Goal: Task Accomplishment & Management: Manage account settings

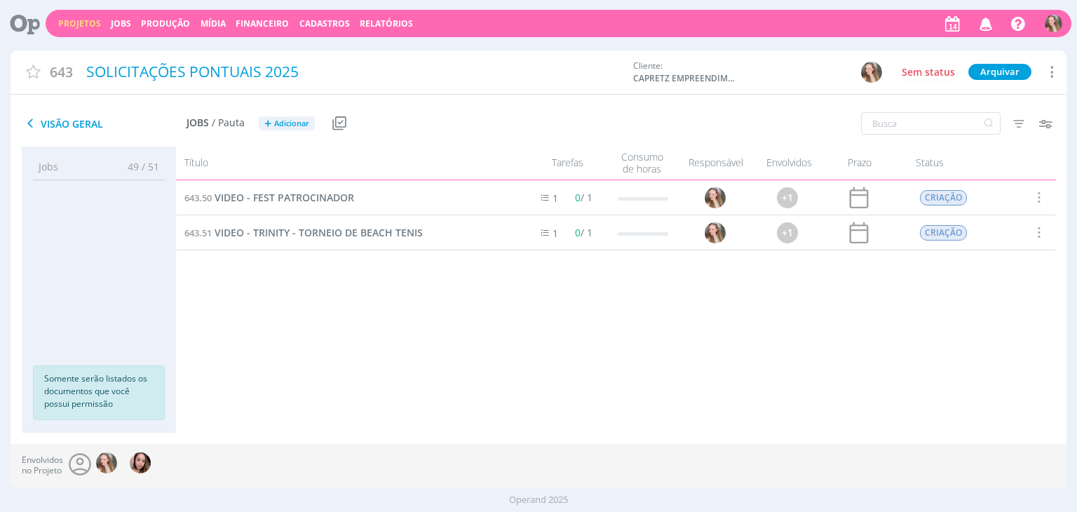
click at [976, 20] on icon "button" at bounding box center [986, 23] width 25 height 24
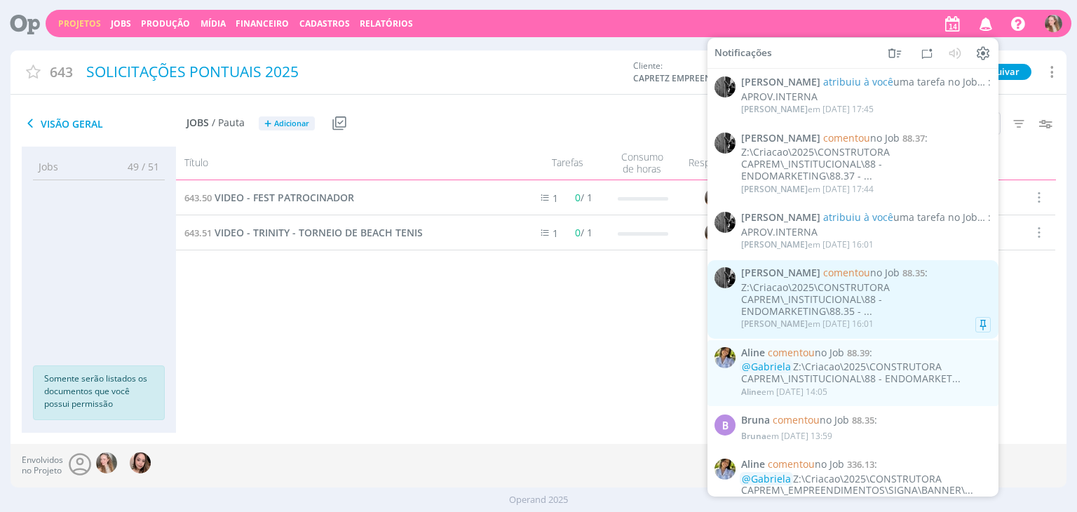
click at [863, 304] on div "Z:\Criacao\2025\CONSTRUTORA CAPREM\_INSTITUCIONAL\88 - ENDOMARKETING\88.35 - ..." at bounding box center [866, 299] width 250 height 35
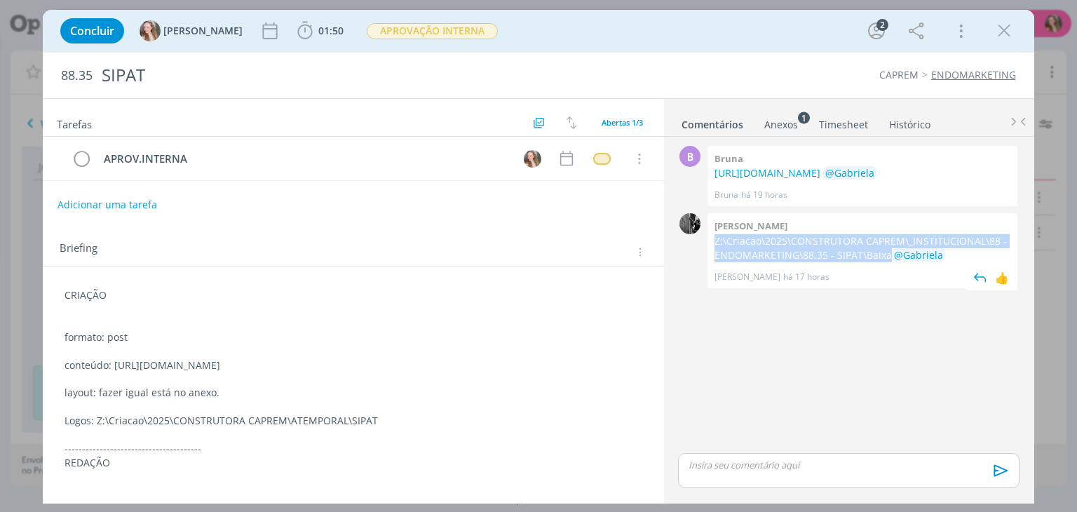
drag, startPoint x: 887, startPoint y: 268, endPoint x: 711, endPoint y: 257, distance: 177.0
click at [711, 257] on div "[PERSON_NAME]:\Criacao\2025\CONSTRUTORA CAPREM\_INSTITUCIONAL\88 - ENDOMARKETIN…" at bounding box center [862, 250] width 310 height 75
copy p "Z:\Criacao\2025\CONSTRUTORA CAPREM\_INSTITUCIONAL\88 - ENDOMARKETING\88.35 - SI…"
click at [765, 179] on link "[URL][DOMAIN_NAME]" at bounding box center [767, 172] width 106 height 13
click at [996, 36] on icon "dialog" at bounding box center [1003, 30] width 21 height 21
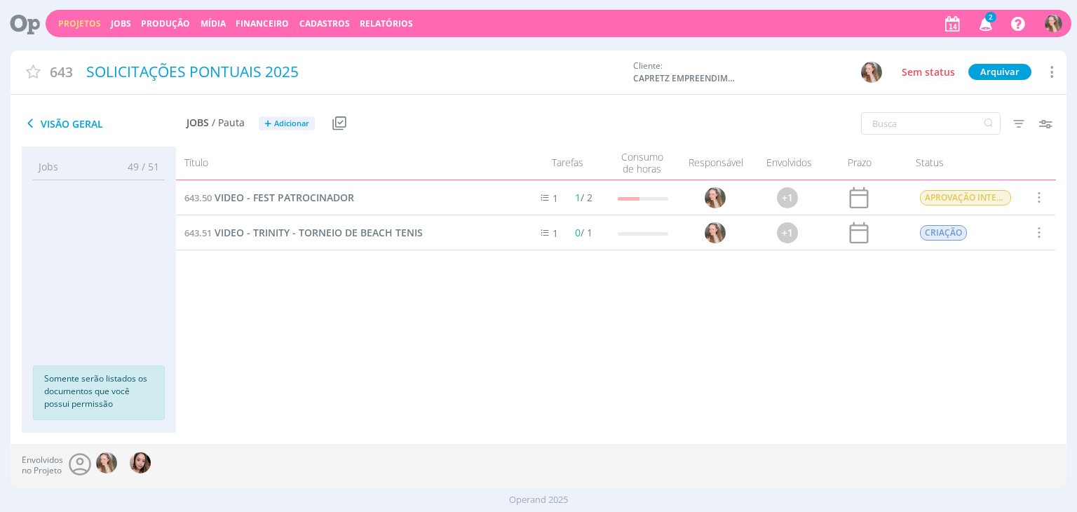
click at [979, 27] on icon "button" at bounding box center [986, 23] width 25 height 24
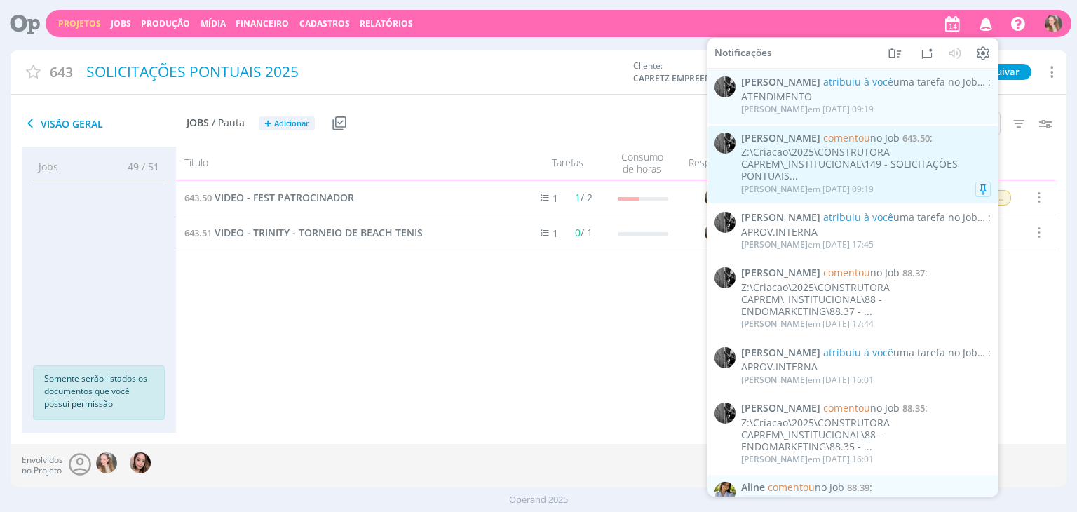
click at [808, 164] on div "Z:\Criacao\2025\CONSTRUTORA CAPREM\_INSTITUCIONAL\149 - SOLICITAÇÕES PONTUAIS..." at bounding box center [866, 164] width 250 height 35
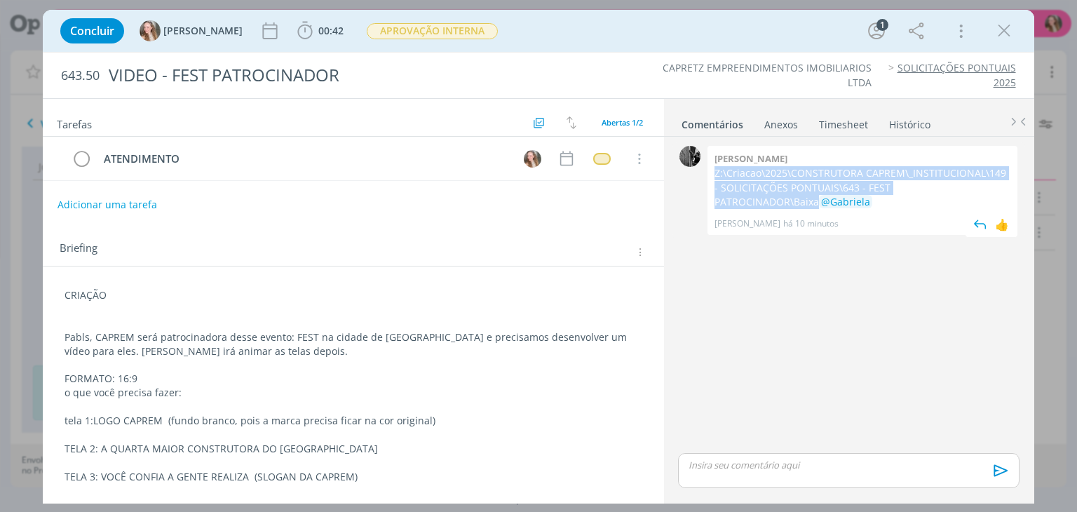
drag, startPoint x: 994, startPoint y: 189, endPoint x: 714, endPoint y: 172, distance: 280.2
click at [714, 172] on p "Z:\Criacao\2025\CONSTRUTORA CAPREM\_INSTITUCIONAL\149 - SOLICITAÇÕES PONTUAIS\6…" at bounding box center [862, 187] width 296 height 43
copy p "Z:\Criacao\2025\CONSTRUTORA CAPREM\_INSTITUCIONAL\149 - SOLICITAÇÕES PONTUAIS\6…"
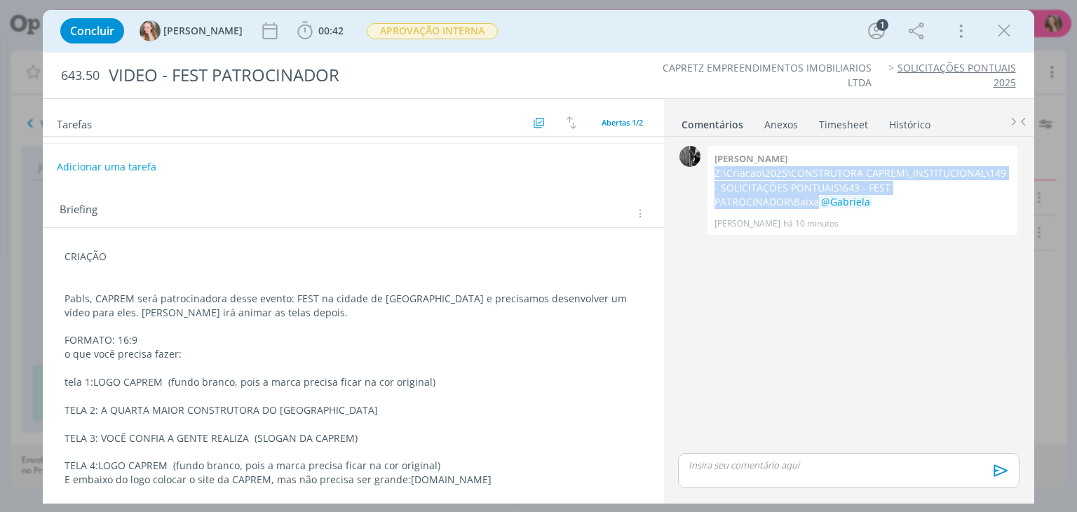
click at [107, 155] on button "Adicionar uma tarefa" at bounding box center [107, 167] width 100 height 24
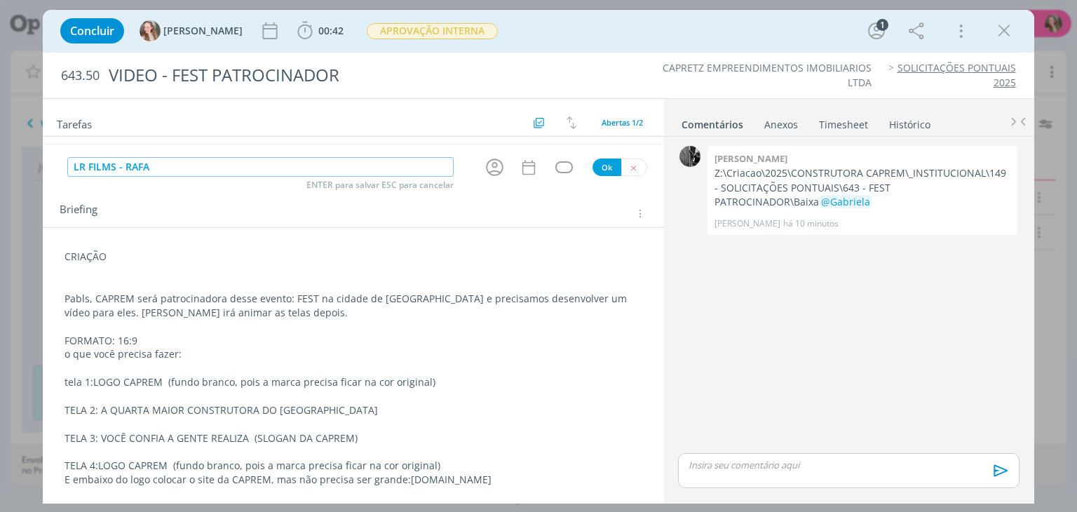
type input "LR FILMS - RAFA"
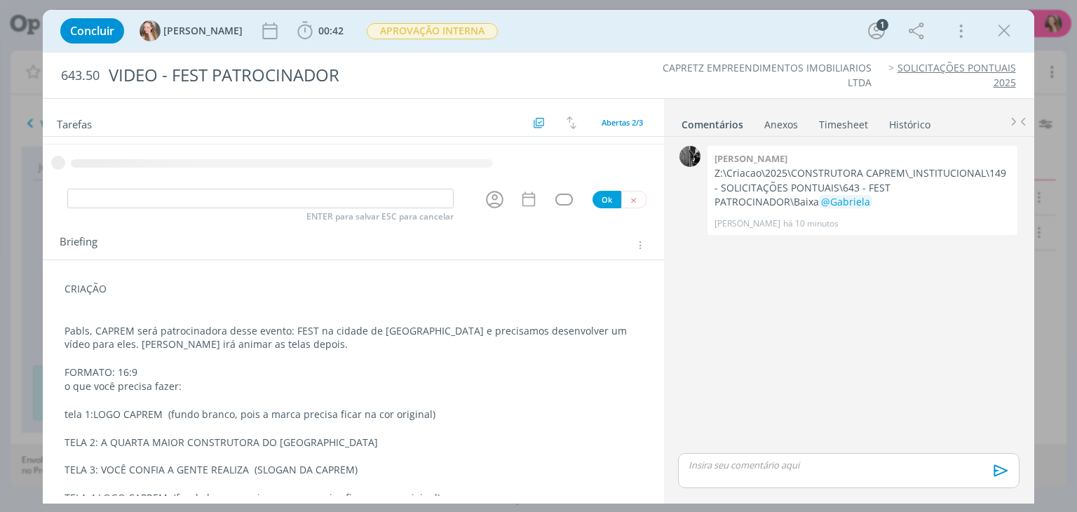
click at [64, 291] on div "CRIAÇÃO Pabls, CAPREM será patrocinadora desse evento: FEST na cidade de [GEOGR…" at bounding box center [353, 400] width 598 height 247
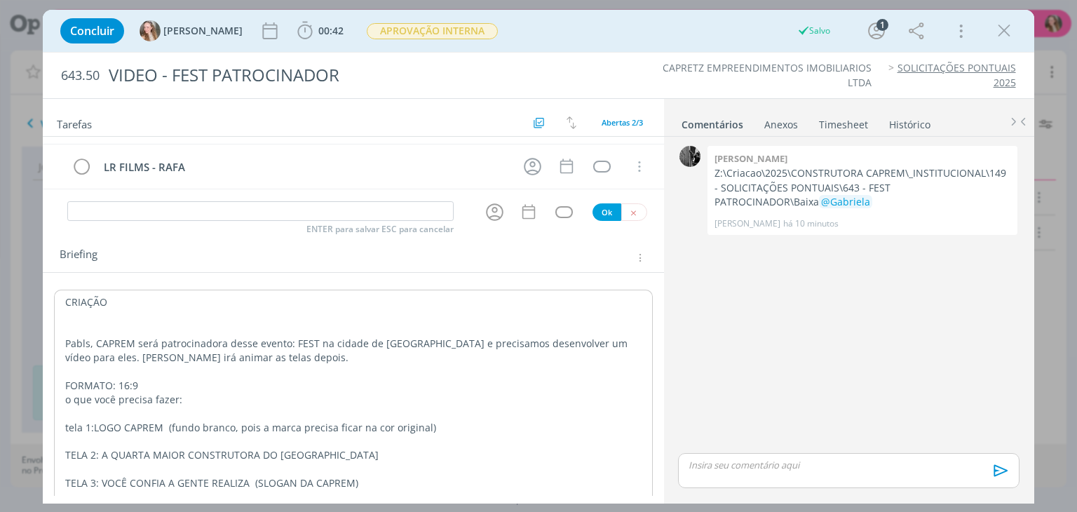
click at [65, 290] on div "CRIAÇÃO Pabls, CAPREM será patrocinadora desse evento: FEST na cidade de [GEOGR…" at bounding box center [353, 413] width 598 height 247
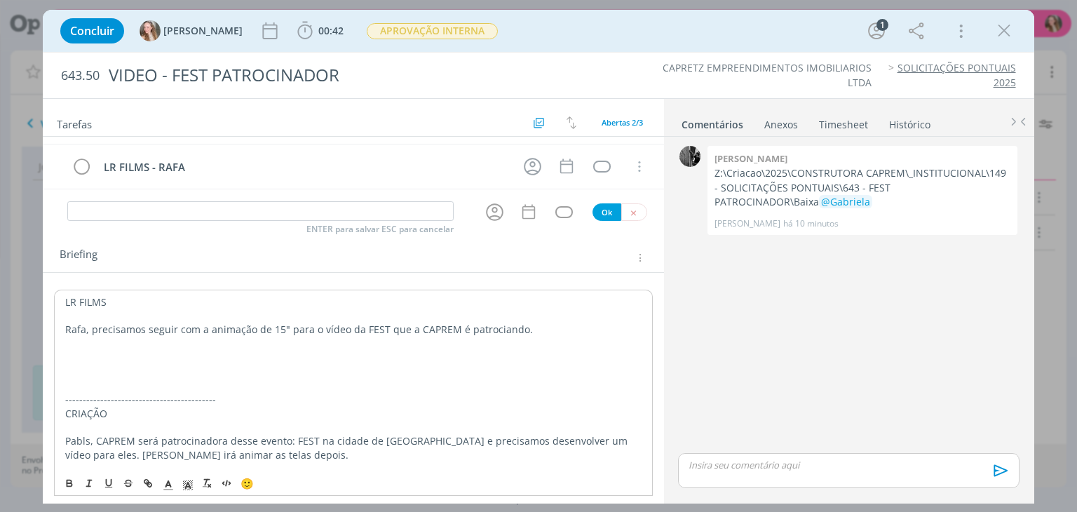
click at [493, 330] on p "Rafa, precisamos seguir com a animação de 15" para o vídeo da FEST que a CAPREM…" at bounding box center [353, 329] width 576 height 14
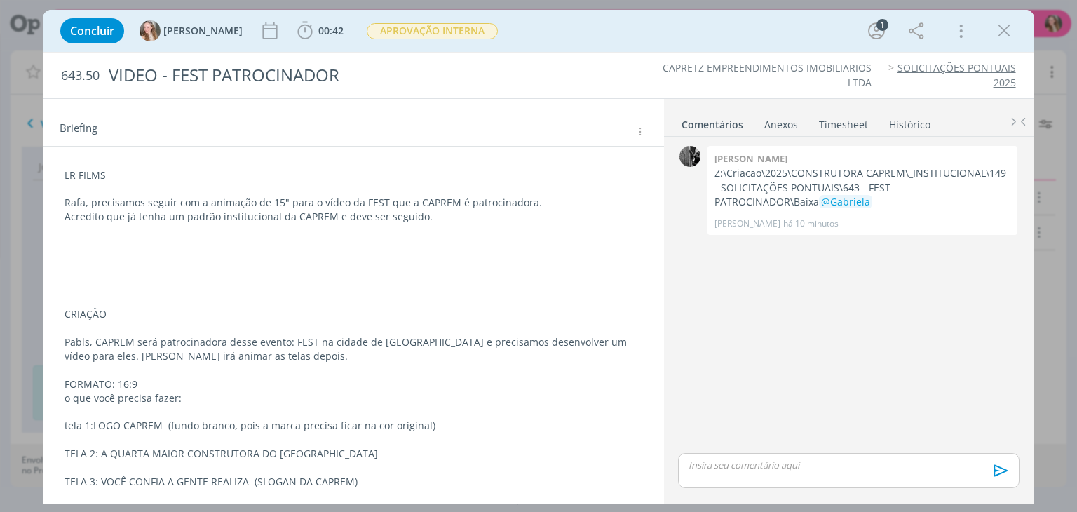
scroll to position [163, 0]
click at [137, 246] on p "dialog" at bounding box center [352, 245] width 577 height 14
click at [149, 252] on p "dialog" at bounding box center [352, 259] width 577 height 14
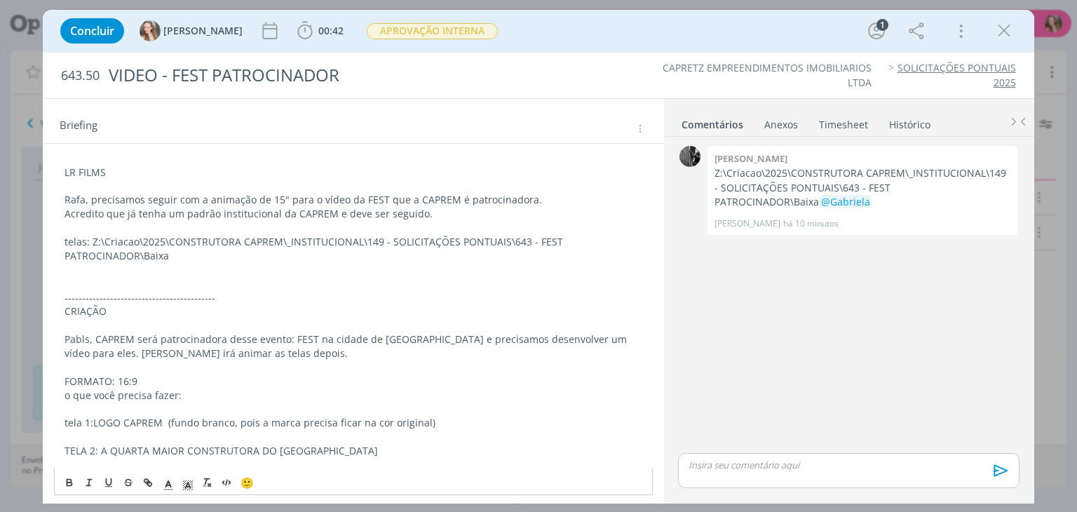
scroll to position [162, 0]
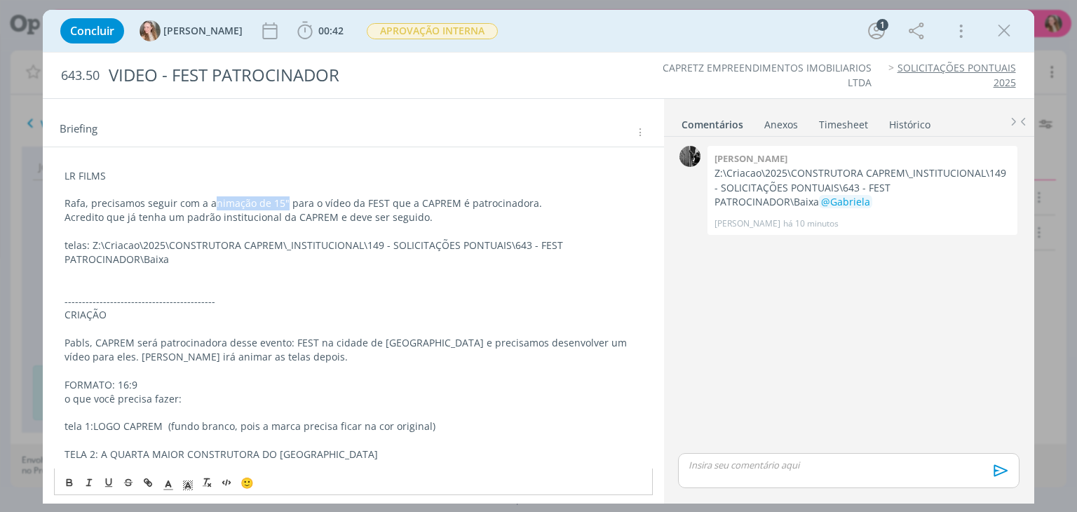
drag, startPoint x: 283, startPoint y: 202, endPoint x: 207, endPoint y: 196, distance: 75.9
click at [207, 196] on p "Rafa, precisamos seguir com a animação de 15" para o vídeo da FEST que a CAPREM…" at bounding box center [352, 203] width 577 height 14
click at [68, 486] on icon "dialog" at bounding box center [69, 484] width 5 height 3
click at [67, 482] on icon "dialog" at bounding box center [69, 480] width 4 height 3
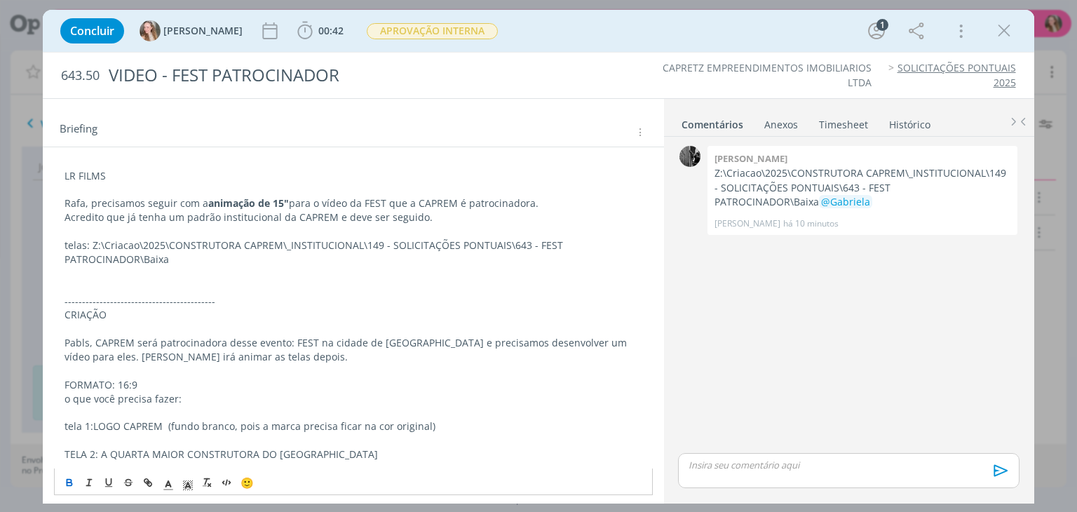
click at [441, 211] on p "Acredito que já tenha um padrão institucional da CAPREM e deve ser seguido." at bounding box center [352, 217] width 577 height 14
click at [311, 254] on p "telas: Z:\Criacao\2025\CONSTRUTORA CAPREM\_INSTITUCIONAL\149 - SOLICITAÇÕES PON…" at bounding box center [352, 252] width 577 height 28
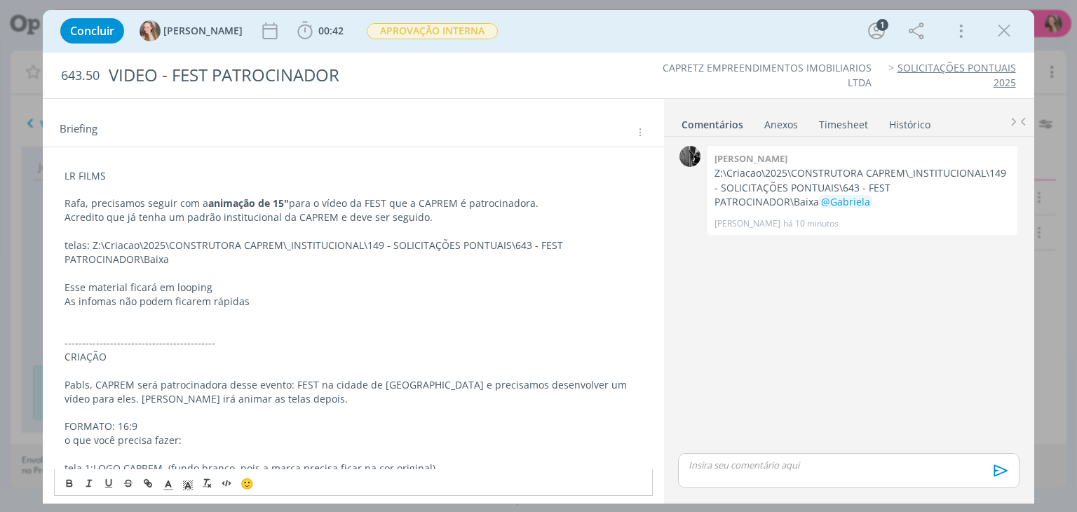
click at [69, 287] on p "Esse material ficará em looping" at bounding box center [352, 287] width 577 height 14
click at [282, 294] on p "- As infomas não podem ficarem rápidas" at bounding box center [352, 301] width 577 height 14
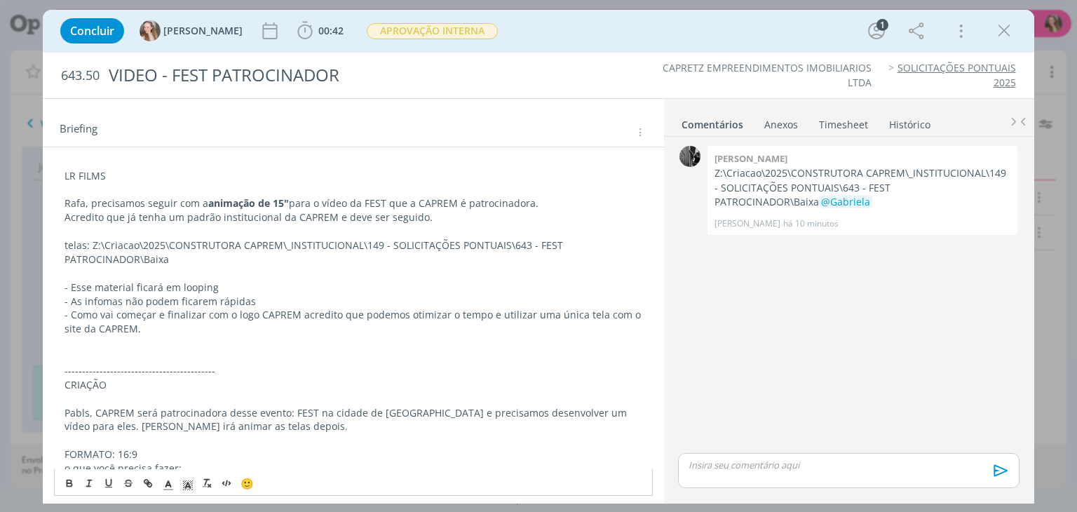
click at [575, 312] on p "- Como vai começar e finalizar com o logo CAPREM acredito que podemos otimizar …" at bounding box center [352, 322] width 577 height 28
drag, startPoint x: 115, startPoint y: 175, endPoint x: 65, endPoint y: 173, distance: 49.8
click at [65, 173] on p "LR FILMS" at bounding box center [352, 176] width 577 height 14
click at [65, 483] on icon "dialog" at bounding box center [69, 482] width 11 height 11
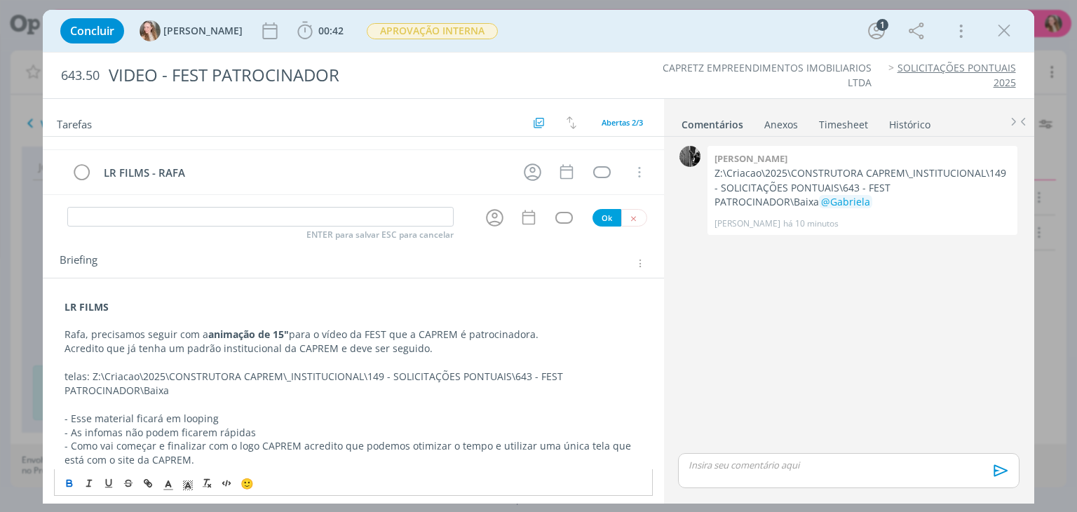
scroll to position [1, 0]
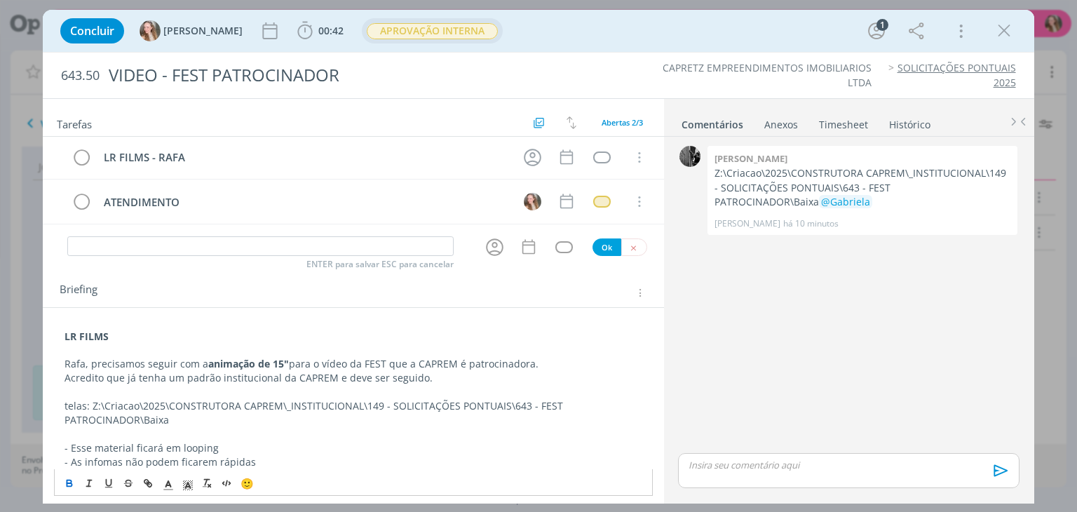
click at [442, 29] on span "APROVAÇÃO INTERNA" at bounding box center [432, 31] width 131 height 16
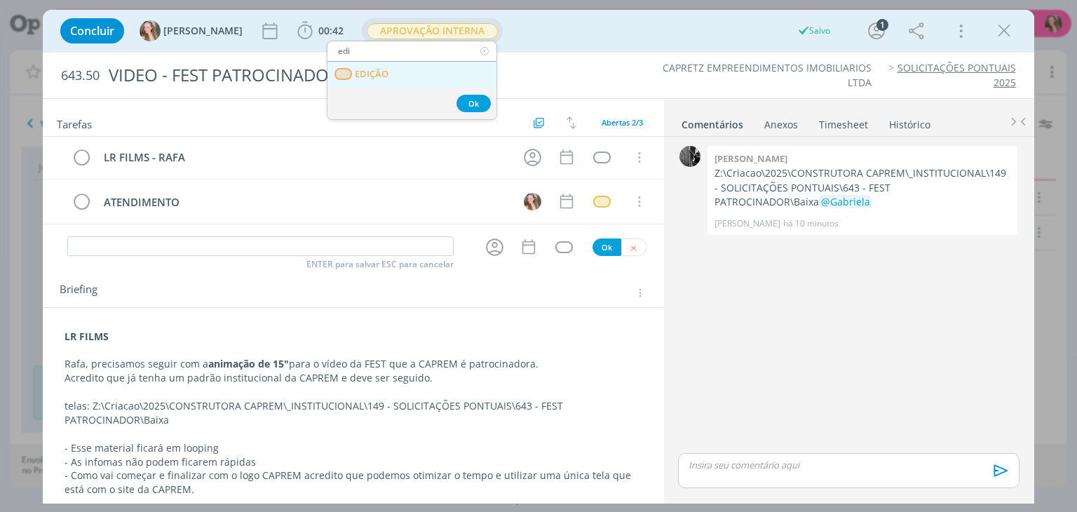
type input "edi"
click at [390, 65] on link "EDIÇÃO" at bounding box center [411, 75] width 169 height 26
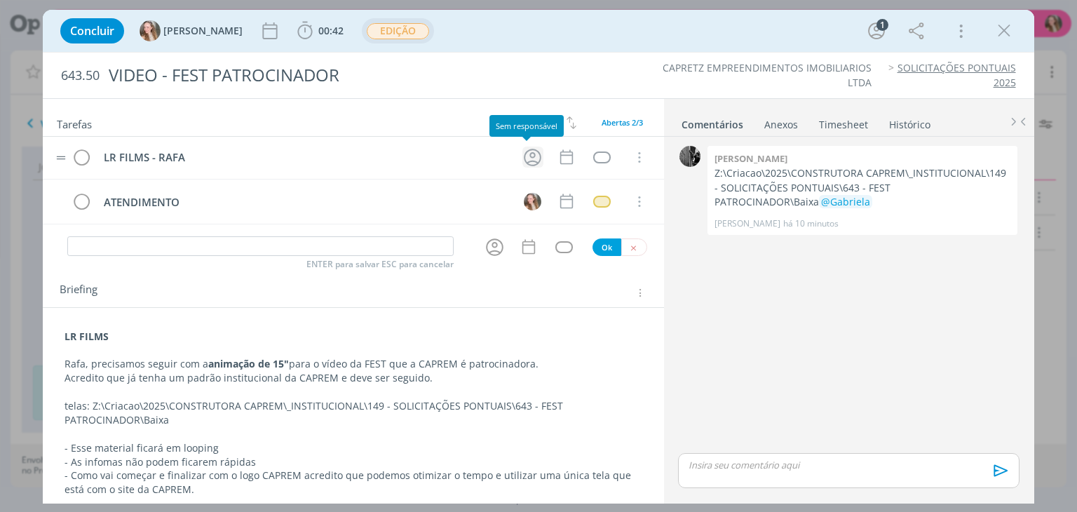
click at [527, 160] on icon "dialog" at bounding box center [533, 158] width 18 height 18
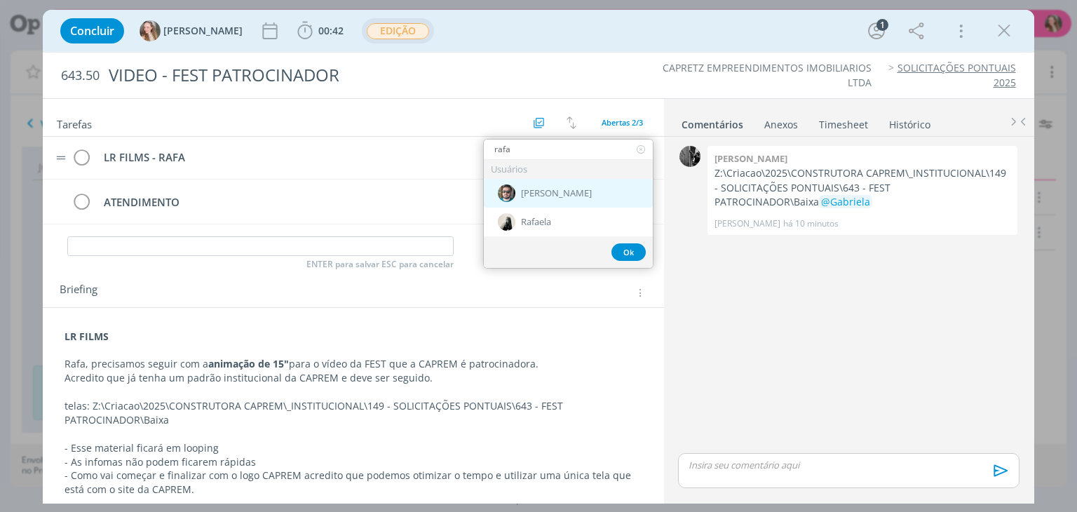
type input "rafa"
click at [539, 189] on span "[PERSON_NAME]" at bounding box center [556, 193] width 71 height 11
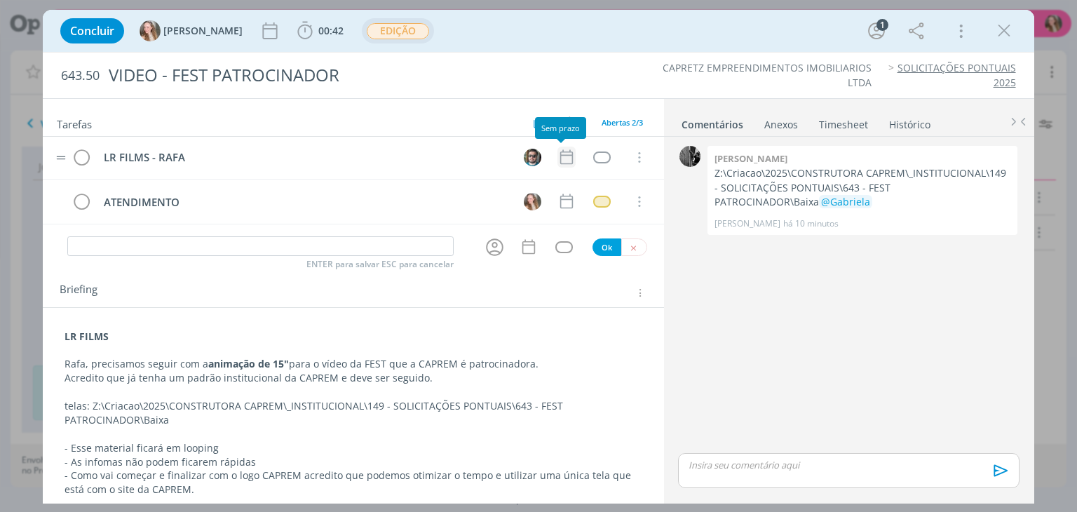
click at [557, 156] on icon "dialog" at bounding box center [566, 157] width 18 height 18
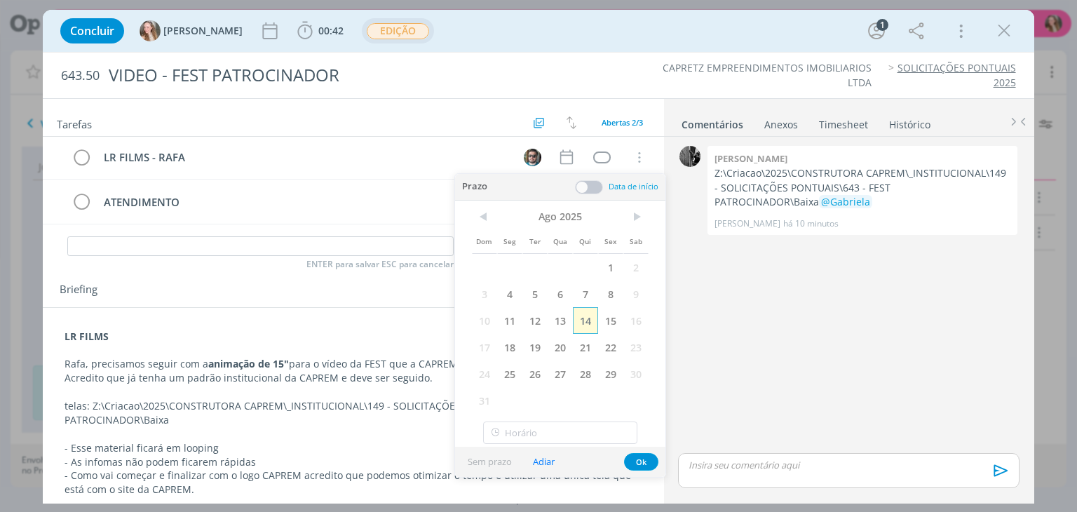
click at [584, 312] on span "14" at bounding box center [585, 320] width 25 height 27
click at [651, 463] on button "Ok" at bounding box center [641, 462] width 34 height 18
